Goal: Check status: Check status

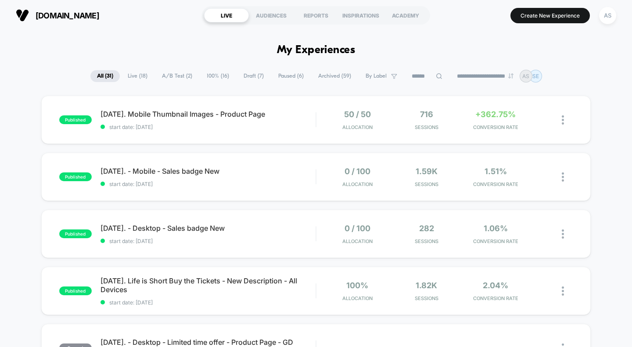
click at [227, 116] on span "[DATE]. Mobile Thumbnail Images - Product Page" at bounding box center [209, 114] width 216 height 9
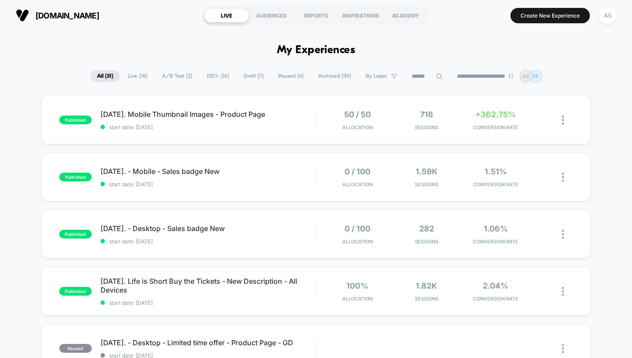
click at [313, 12] on div "REPORTS" at bounding box center [316, 15] width 45 height 14
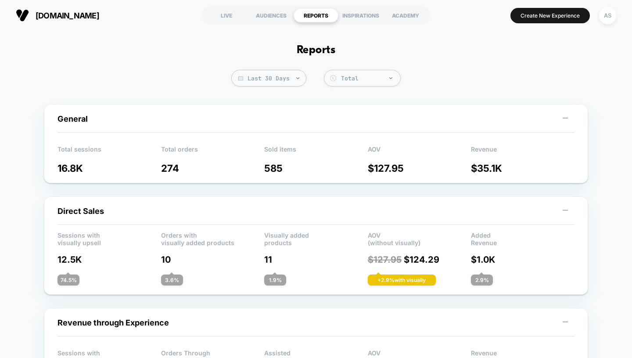
click at [260, 78] on span "Last 30 Days" at bounding box center [268, 78] width 75 height 17
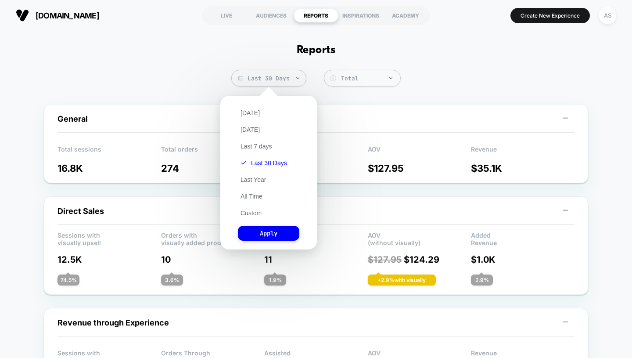
click at [258, 149] on button "Last 7 days" at bounding box center [256, 146] width 37 height 8
click at [268, 234] on button "Apply" at bounding box center [268, 233] width 61 height 15
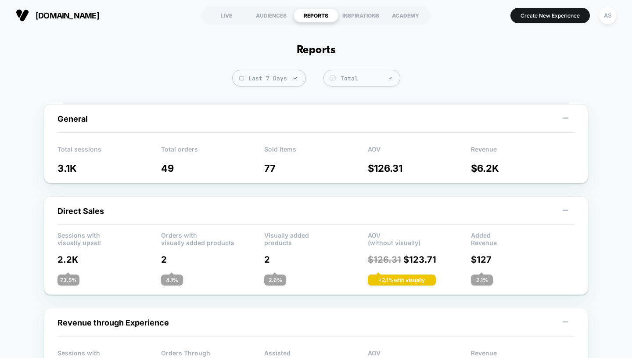
click at [280, 77] on span "Last 7 Days" at bounding box center [269, 78] width 74 height 17
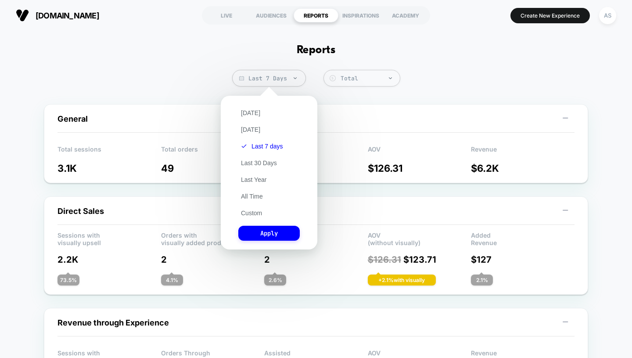
click at [252, 234] on button "Apply" at bounding box center [268, 233] width 61 height 15
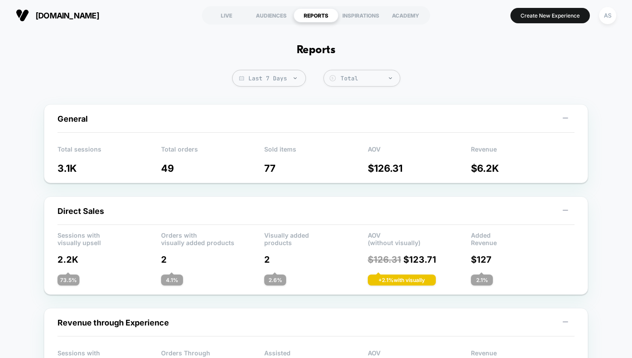
click at [267, 79] on span "Last 7 Days" at bounding box center [269, 78] width 74 height 17
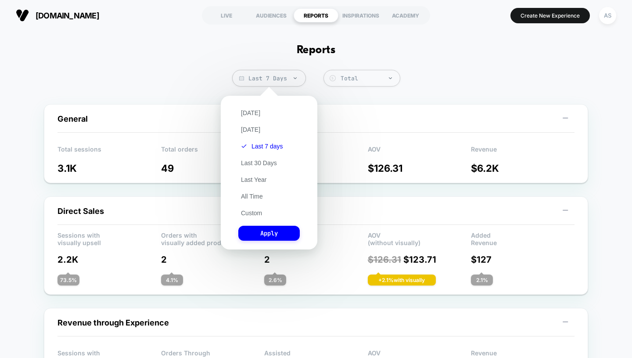
click at [256, 132] on button "Yesterday" at bounding box center [250, 130] width 25 height 8
click at [267, 147] on button "Last 7 days" at bounding box center [256, 146] width 37 height 8
click at [277, 235] on button "Apply" at bounding box center [268, 233] width 61 height 15
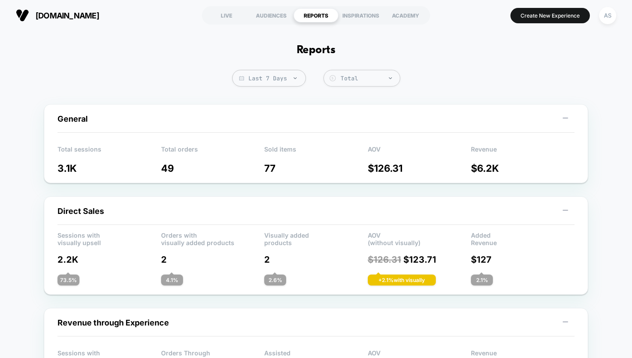
click at [268, 83] on span "Last 7 Days" at bounding box center [269, 78] width 74 height 17
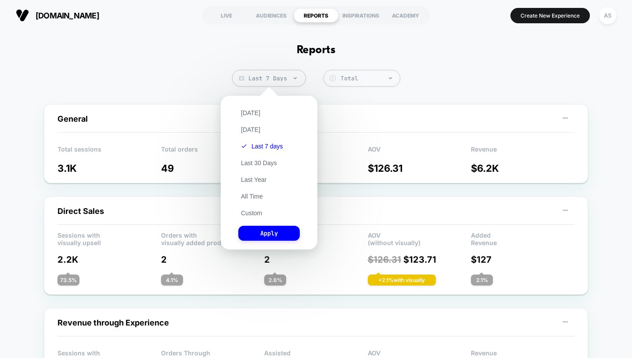
click at [249, 133] on button "Yesterday" at bounding box center [250, 130] width 25 height 8
click at [266, 234] on button "Apply" at bounding box center [268, 233] width 61 height 15
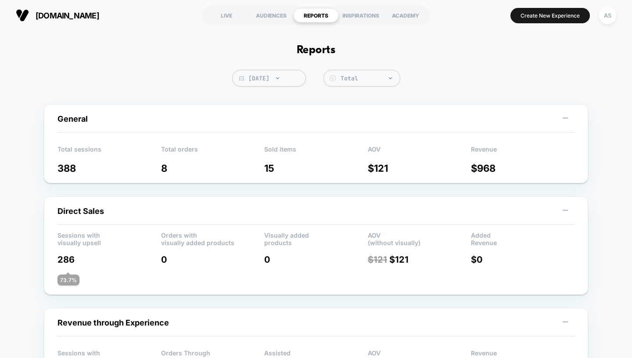
click at [264, 81] on span "Yesterday" at bounding box center [269, 78] width 74 height 17
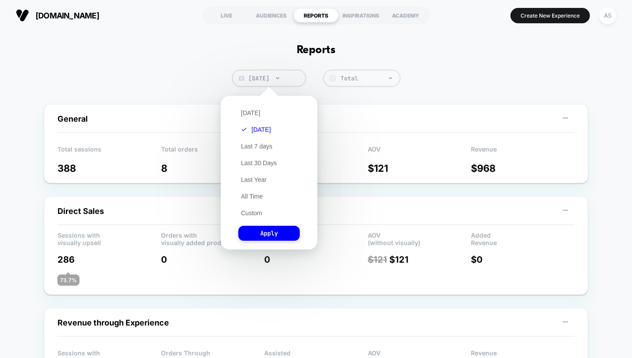
click at [253, 113] on button "Today" at bounding box center [250, 113] width 25 height 8
click at [275, 231] on button "Apply" at bounding box center [268, 233] width 61 height 15
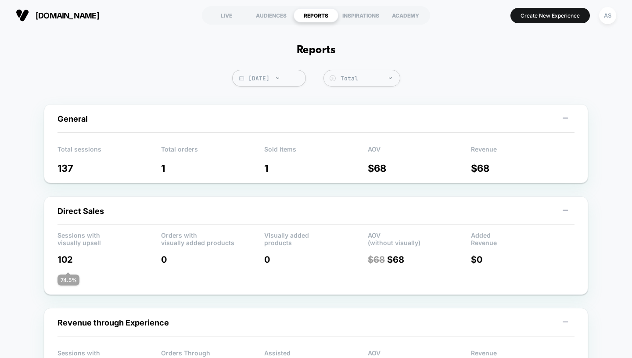
click at [276, 79] on img at bounding box center [277, 78] width 3 height 2
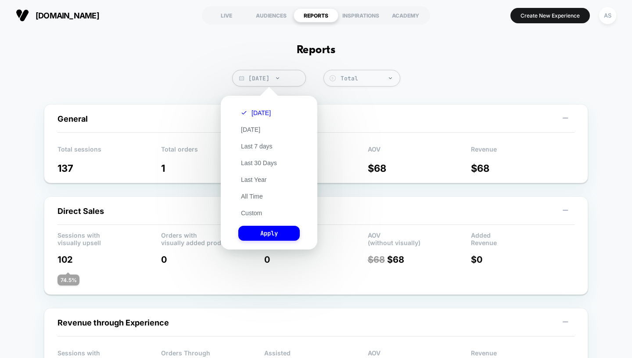
click at [258, 132] on button "Yesterday" at bounding box center [250, 130] width 25 height 8
click at [262, 228] on button "Apply" at bounding box center [268, 233] width 61 height 15
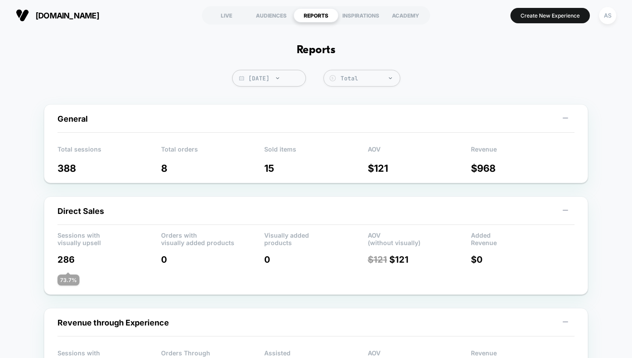
click at [234, 18] on div "LIVE" at bounding box center [226, 15] width 45 height 14
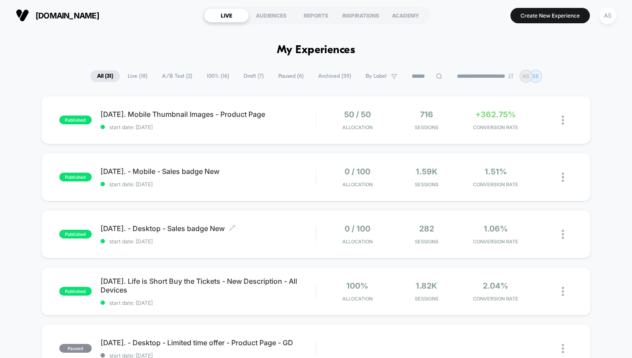
click at [177, 232] on span "08.07.2025. - Desktop - Sales badge New Click to edit experience details" at bounding box center [209, 228] width 216 height 9
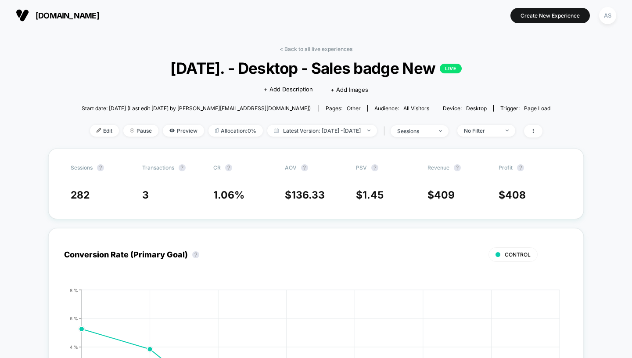
click at [296, 47] on link "< Back to all live experiences" at bounding box center [316, 49] width 73 height 7
